Goal: Use online tool/utility: Use online tool/utility

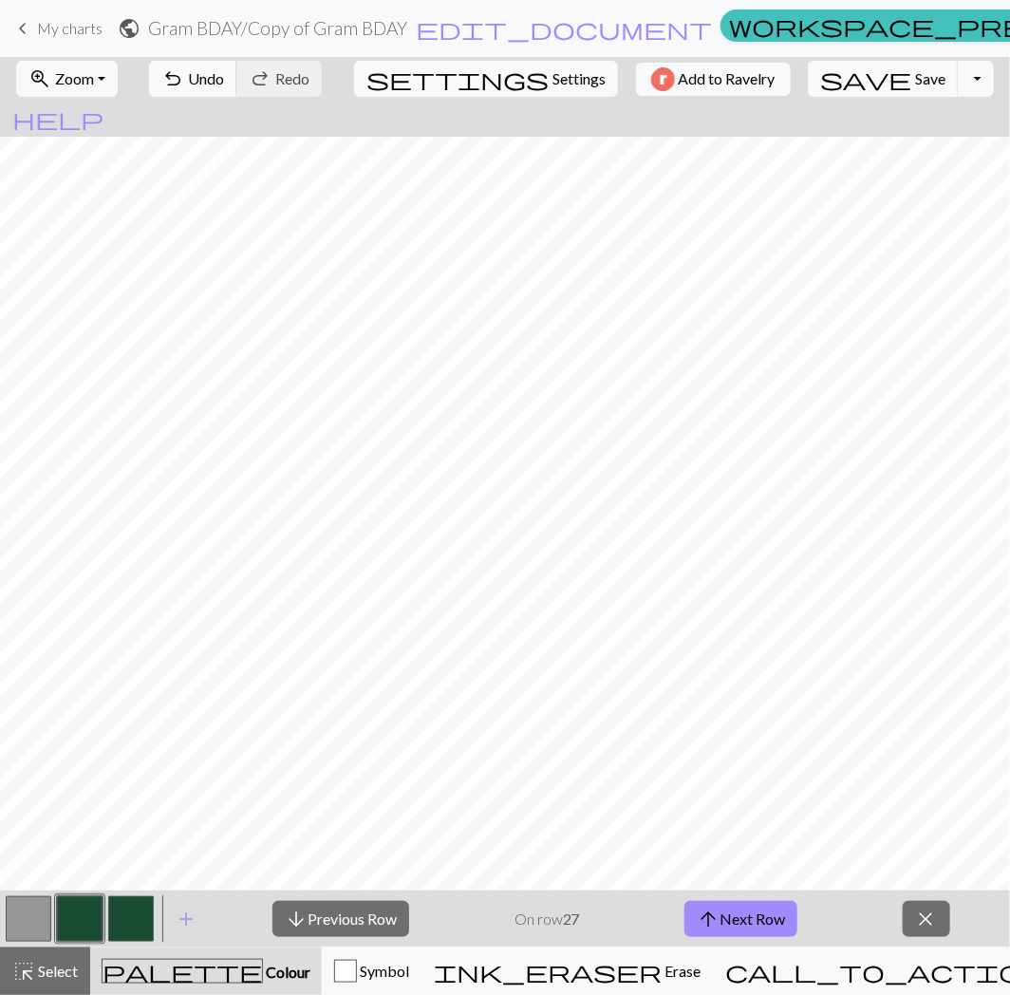
scroll to position [28, 0]
drag, startPoint x: 734, startPoint y: 917, endPoint x: 643, endPoint y: 922, distance: 91.3
click at [734, 918] on button "arrow_upward Next Row" at bounding box center [741, 919] width 113 height 36
click at [769, 914] on button "arrow_upward Next Row" at bounding box center [741, 919] width 113 height 36
drag, startPoint x: 770, startPoint y: 924, endPoint x: 655, endPoint y: 923, distance: 114.9
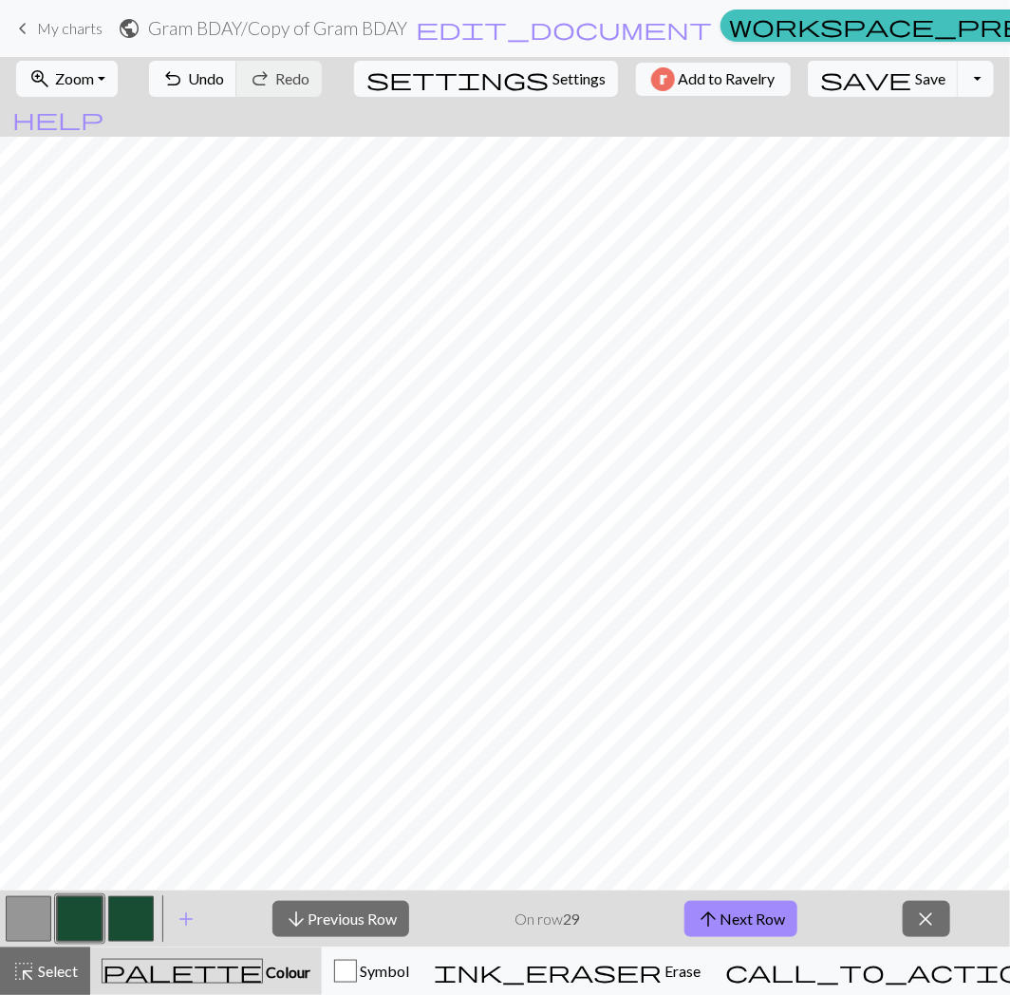
click at [770, 924] on button "arrow_upward Next Row" at bounding box center [741, 919] width 113 height 36
click at [779, 928] on button "arrow_upward Next Row" at bounding box center [741, 919] width 113 height 36
click at [786, 923] on button "arrow_upward Next Row" at bounding box center [741, 919] width 113 height 36
click at [767, 932] on button "arrow_upward Next Row" at bounding box center [741, 919] width 113 height 36
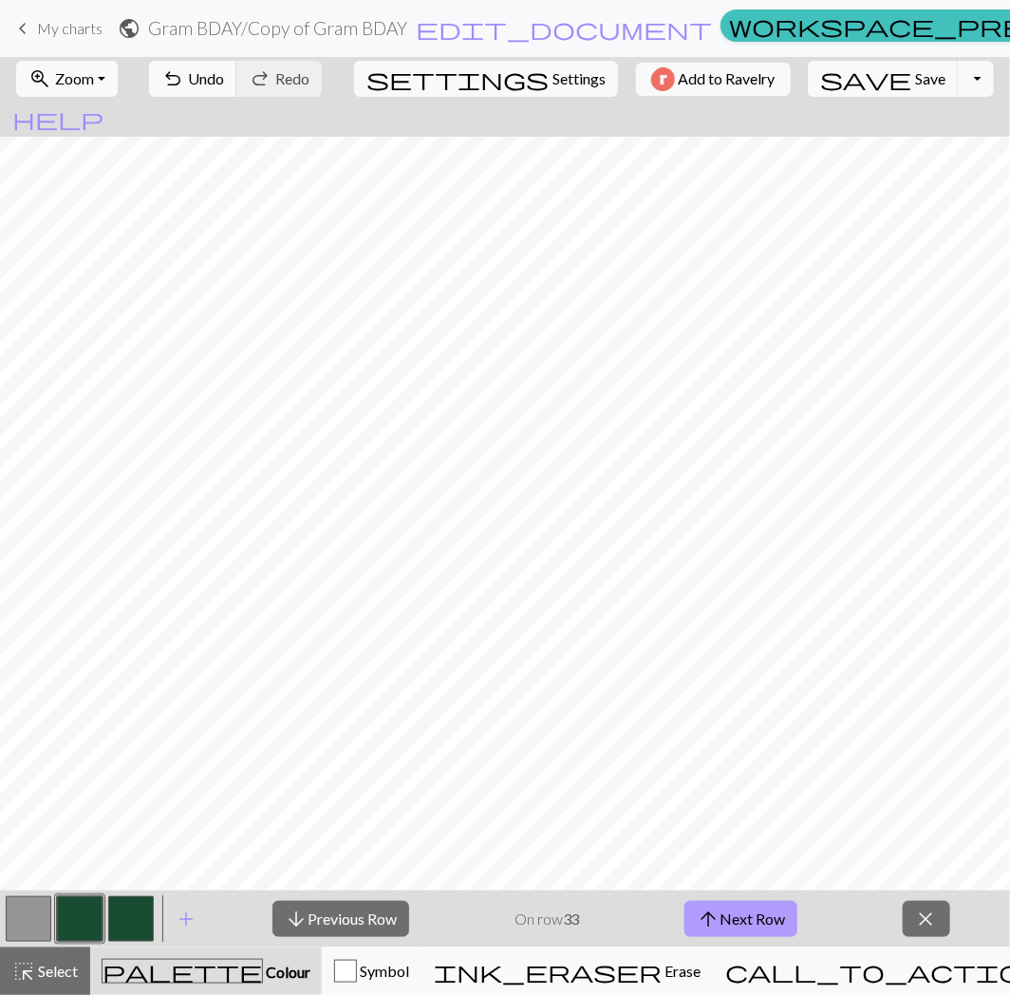
click at [765, 932] on button "arrow_upward Next Row" at bounding box center [741, 919] width 113 height 36
click at [727, 912] on button "arrow_upward Next Row" at bounding box center [741, 919] width 113 height 36
click at [779, 916] on button "arrow_upward Next Row" at bounding box center [741, 919] width 113 height 36
click at [717, 912] on span "arrow_upward" at bounding box center [708, 919] width 23 height 27
click at [764, 932] on button "arrow_upward Next Row" at bounding box center [741, 919] width 113 height 36
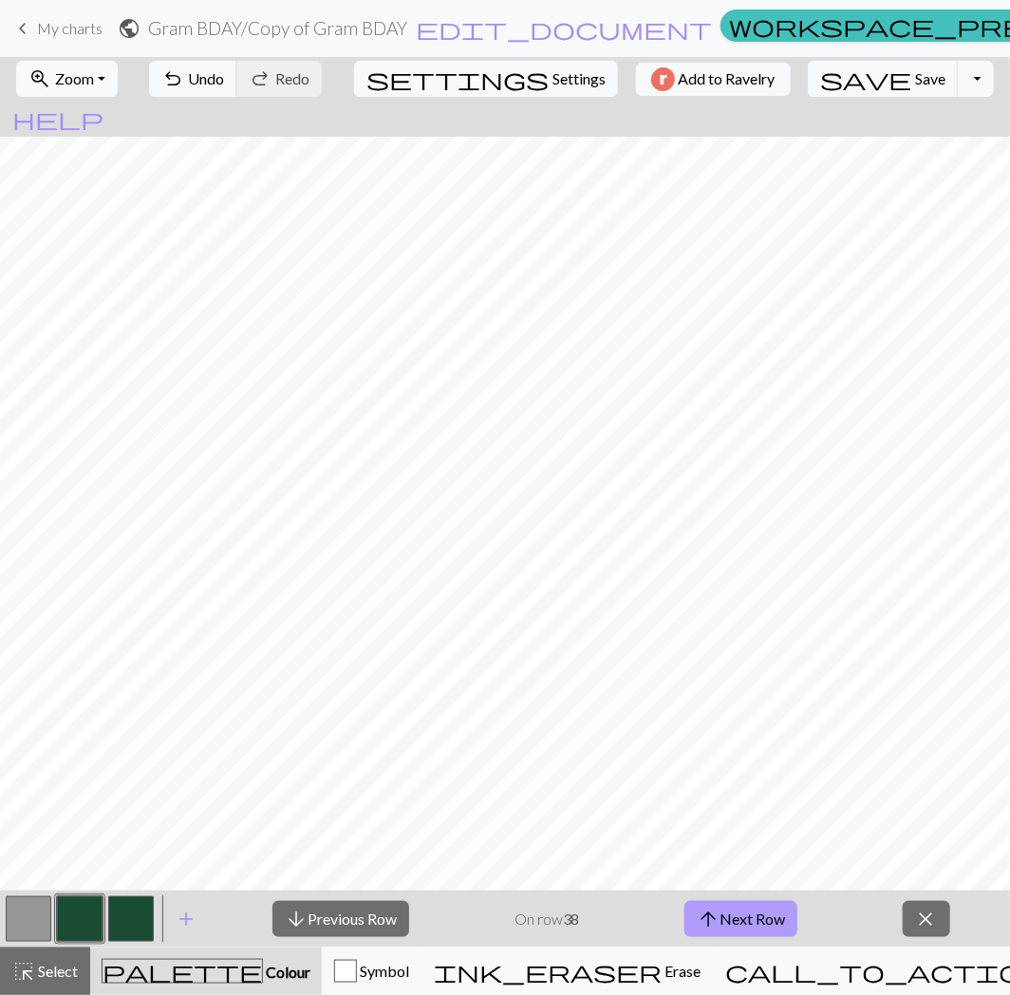
click at [709, 914] on span "arrow_upward" at bounding box center [708, 919] width 23 height 27
click at [741, 914] on button "arrow_upward Next Row" at bounding box center [741, 919] width 113 height 36
click at [765, 929] on button "arrow_upward Next Row" at bounding box center [741, 919] width 113 height 36
click at [723, 916] on button "arrow_upward Next Row" at bounding box center [741, 919] width 113 height 36
click at [773, 937] on button "arrow_upward Next Row" at bounding box center [741, 919] width 113 height 36
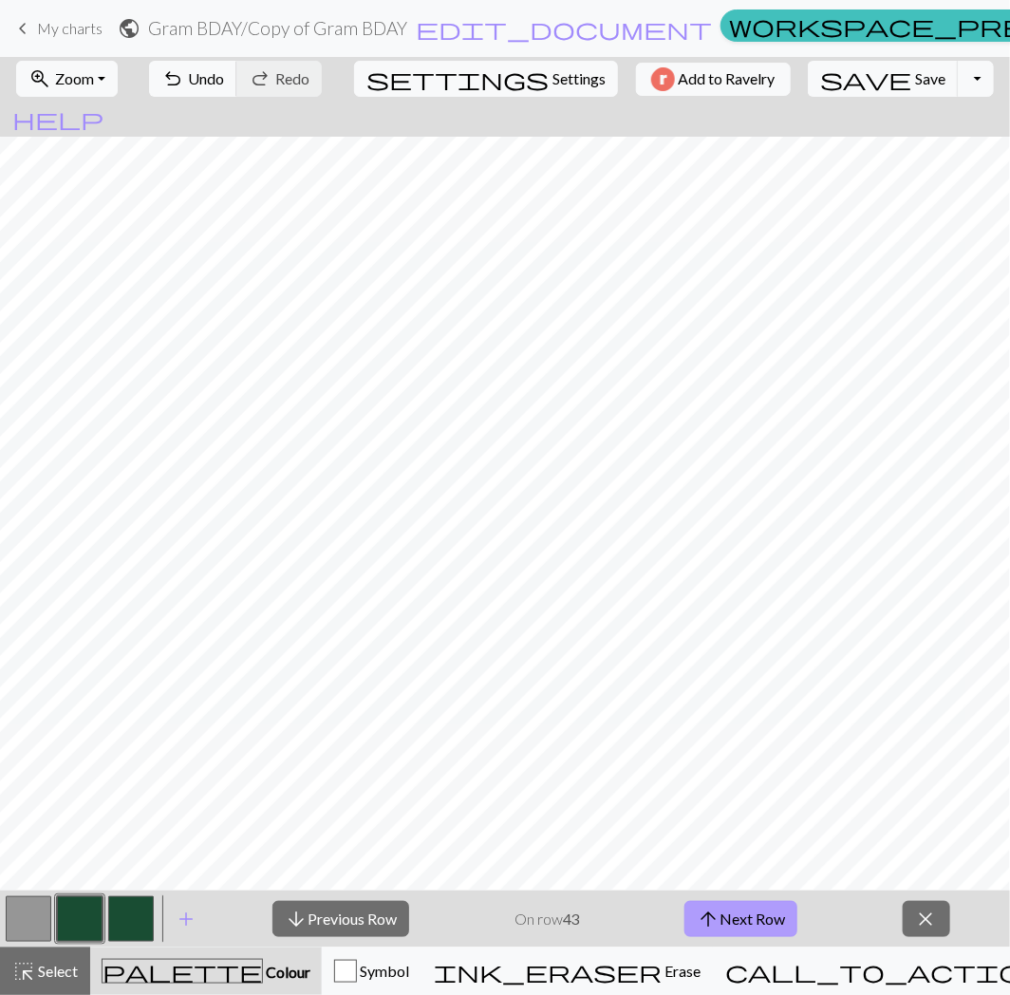
click at [786, 929] on button "arrow_upward Next Row" at bounding box center [741, 919] width 113 height 36
click at [741, 923] on button "arrow_upward Next Row" at bounding box center [741, 919] width 113 height 36
click at [717, 926] on span "arrow_upward" at bounding box center [708, 919] width 23 height 27
click at [738, 918] on button "arrow_upward Next Row" at bounding box center [741, 919] width 113 height 36
click at [774, 911] on button "arrow_upward Next Row" at bounding box center [741, 919] width 113 height 36
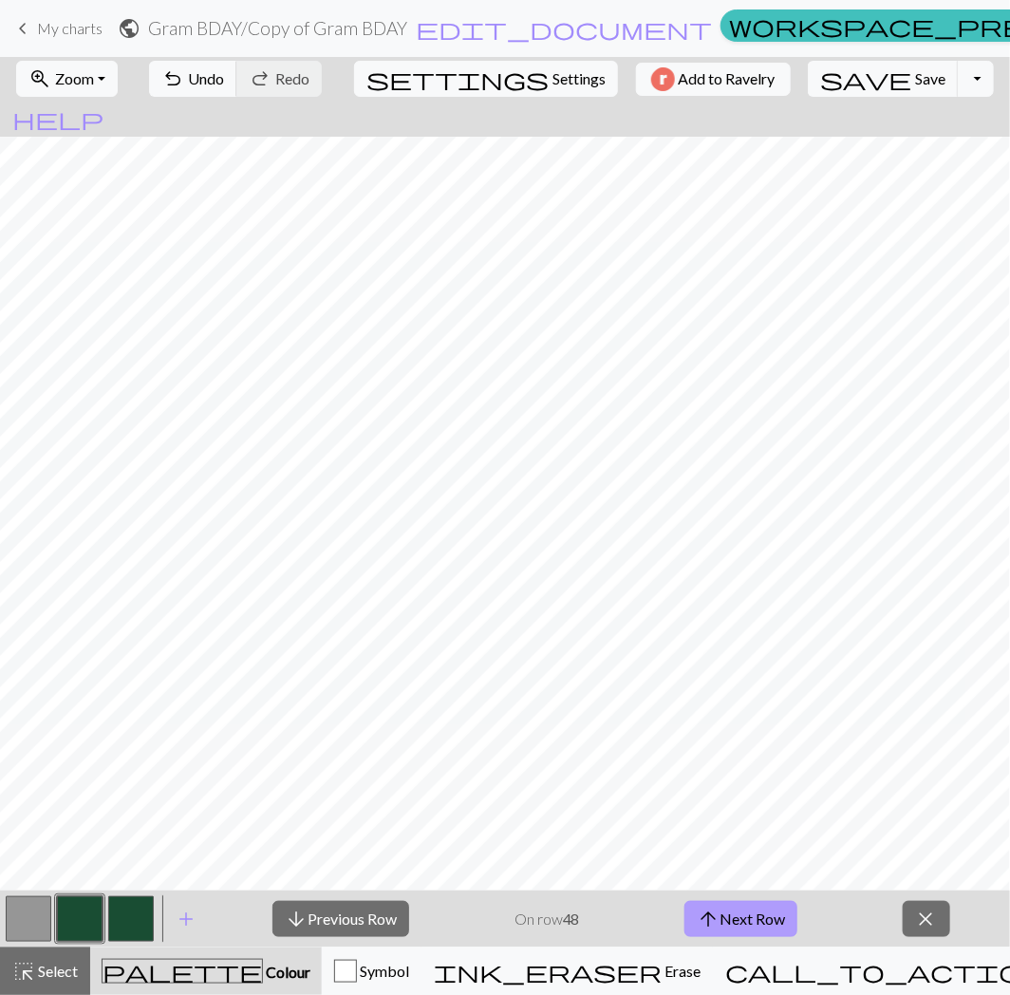
click at [792, 915] on button "arrow_upward Next Row" at bounding box center [741, 919] width 113 height 36
click at [737, 922] on button "arrow_upward Next Row" at bounding box center [741, 919] width 113 height 36
click at [717, 910] on span "arrow_upward" at bounding box center [708, 919] width 23 height 27
click at [726, 919] on button "arrow_upward Next Row" at bounding box center [741, 919] width 113 height 36
click at [922, 922] on span "close" at bounding box center [926, 919] width 23 height 27
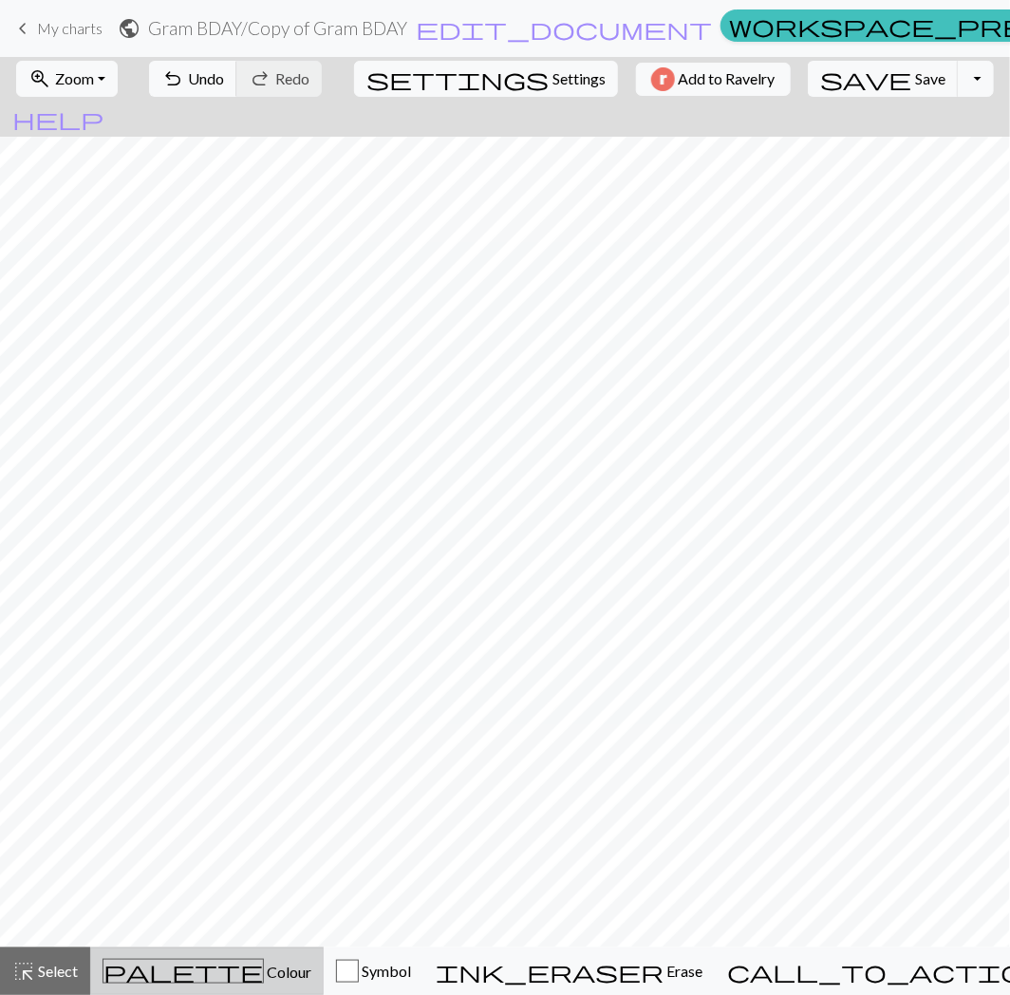
click at [296, 973] on div "palette Colour Colour" at bounding box center [207, 971] width 209 height 25
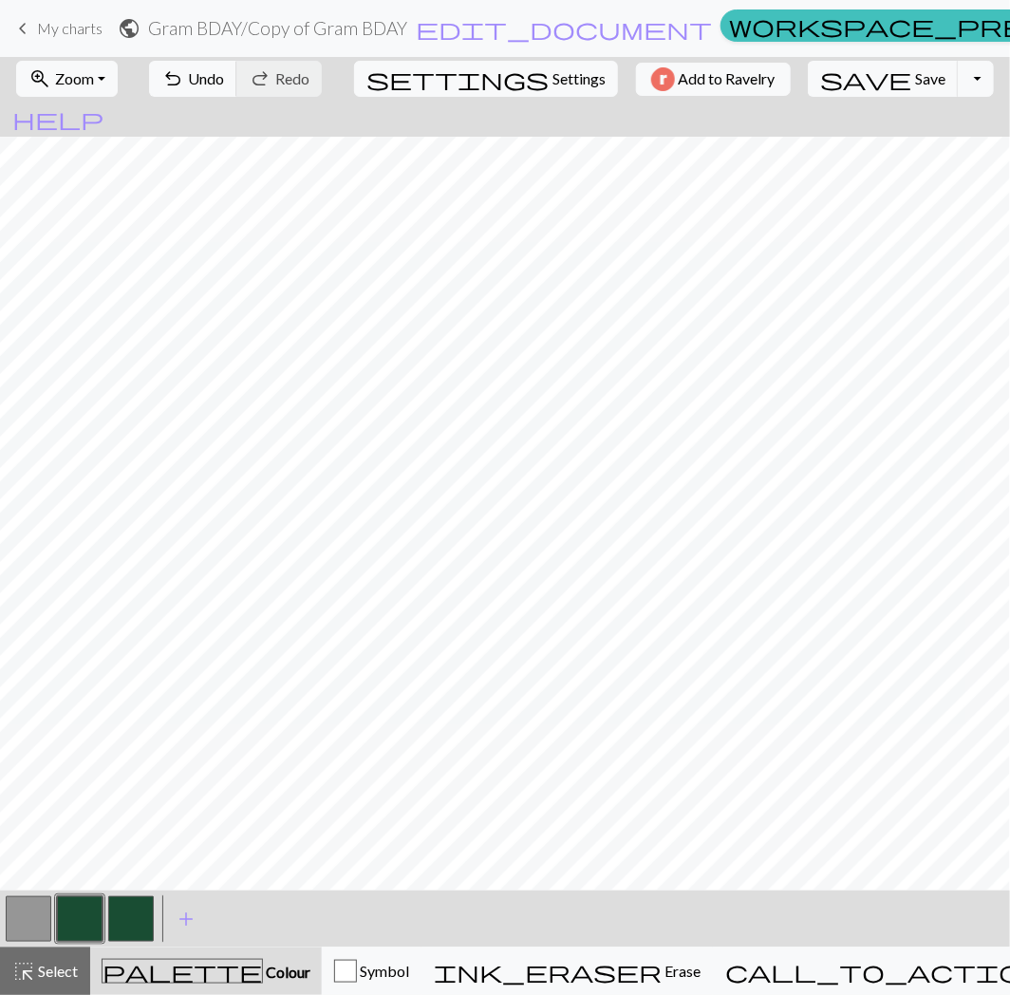
click at [34, 919] on button "button" at bounding box center [29, 919] width 46 height 46
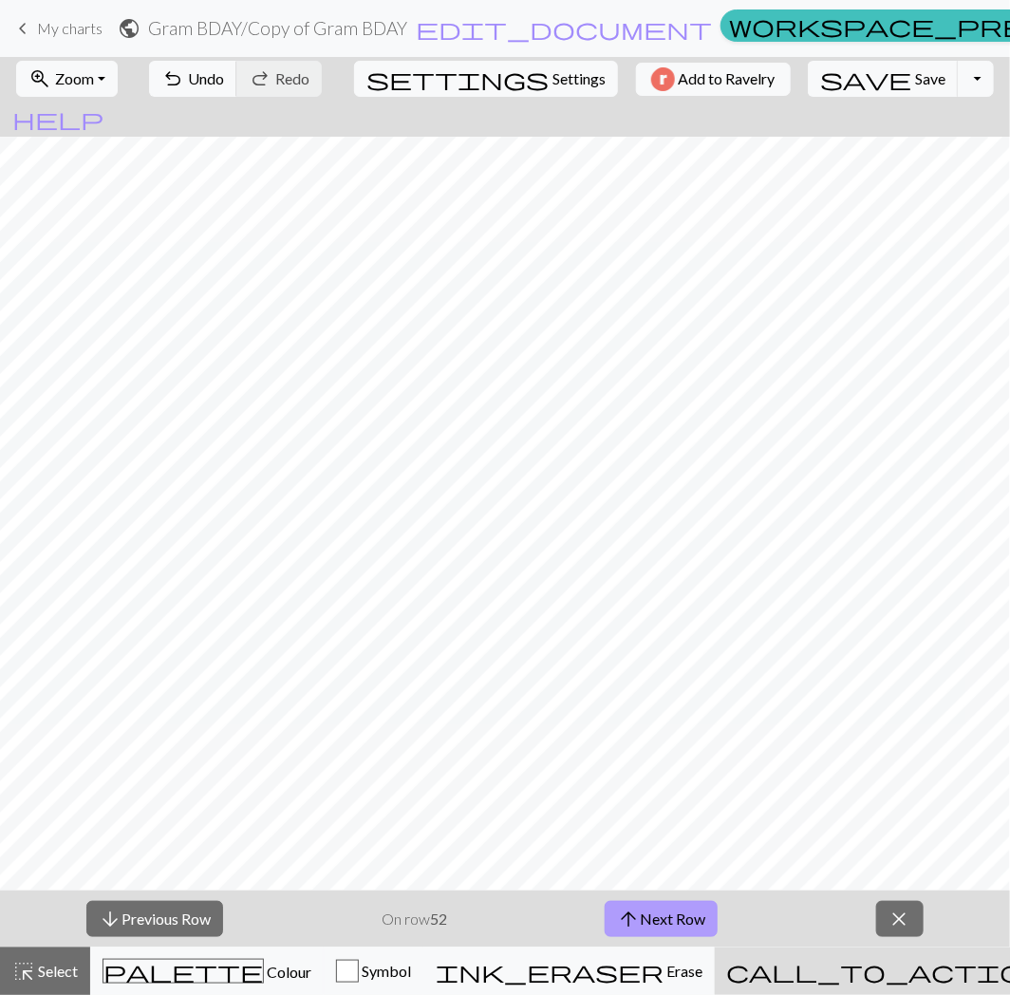
click at [685, 927] on button "arrow_upward Next Row" at bounding box center [661, 919] width 113 height 36
click at [660, 912] on button "arrow_upward Next Row" at bounding box center [661, 919] width 113 height 36
click at [708, 918] on button "arrow_upward Next Row" at bounding box center [661, 919] width 113 height 36
click at [649, 918] on button "arrow_upward Next Row" at bounding box center [661, 919] width 113 height 36
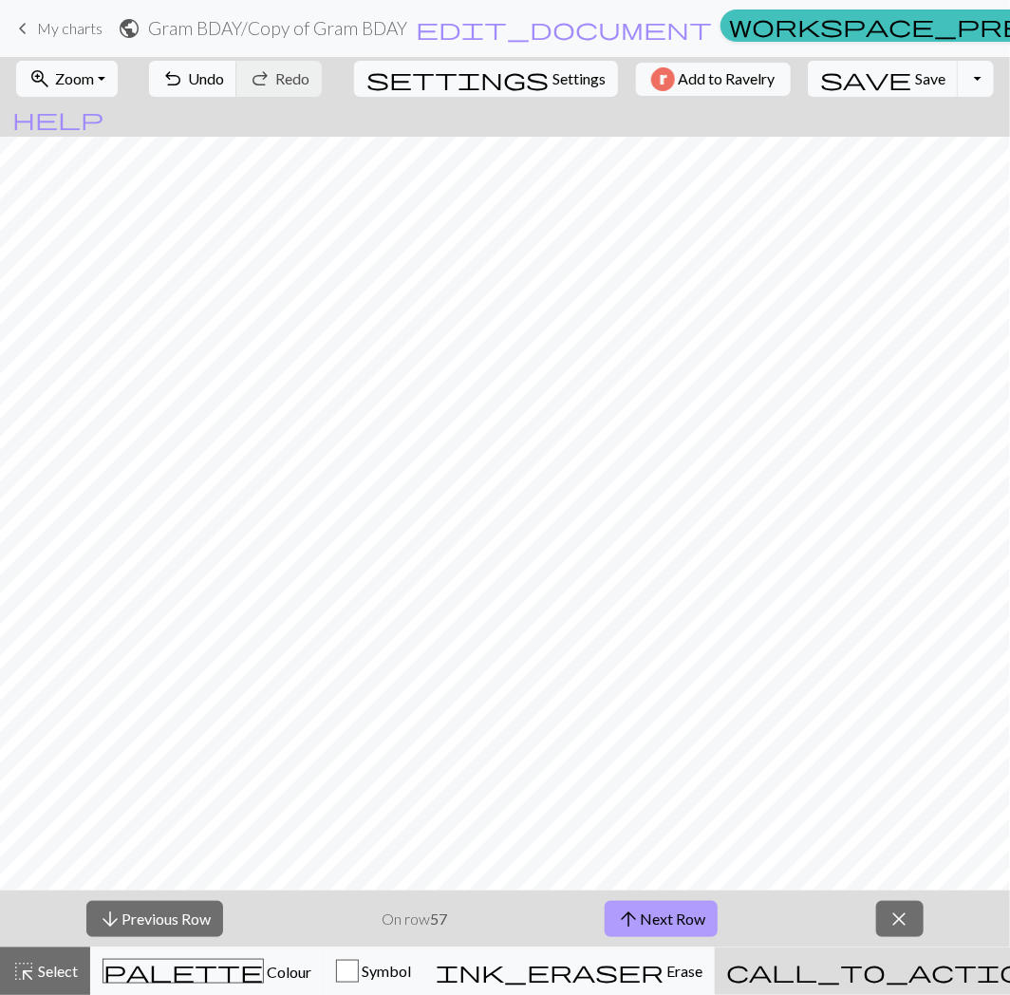
click at [655, 922] on button "arrow_upward Next Row" at bounding box center [661, 919] width 113 height 36
click at [675, 914] on button "arrow_upward Next Row" at bounding box center [661, 919] width 113 height 36
drag, startPoint x: 662, startPoint y: 913, endPoint x: 549, endPoint y: 915, distance: 113.0
click at [662, 913] on button "arrow_upward Next Row" at bounding box center [661, 919] width 113 height 36
